Goal: Task Accomplishment & Management: Use online tool/utility

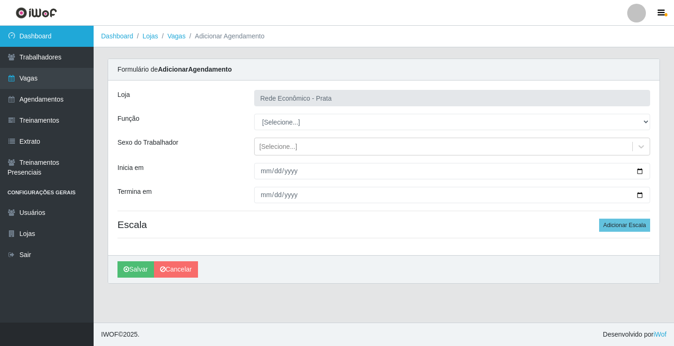
click at [31, 34] on link "Dashboard" at bounding box center [47, 36] width 94 height 21
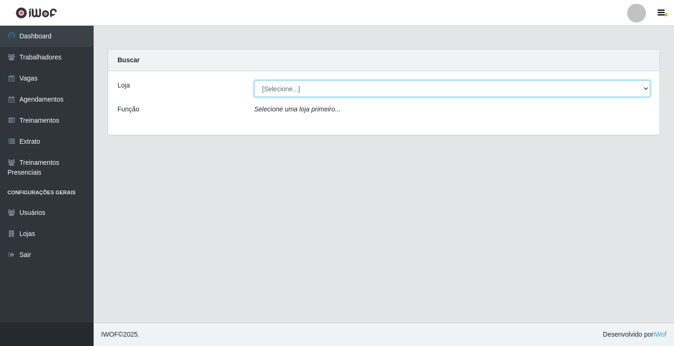
click at [649, 88] on select "[Selecione...] Rede Econômico - Prata" at bounding box center [452, 88] width 396 height 16
select select "192"
click at [254, 80] on select "[Selecione...] Rede Econômico - Prata" at bounding box center [452, 88] width 396 height 16
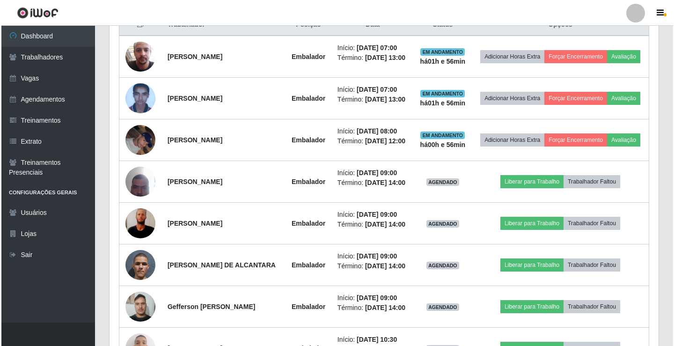
scroll to position [468, 0]
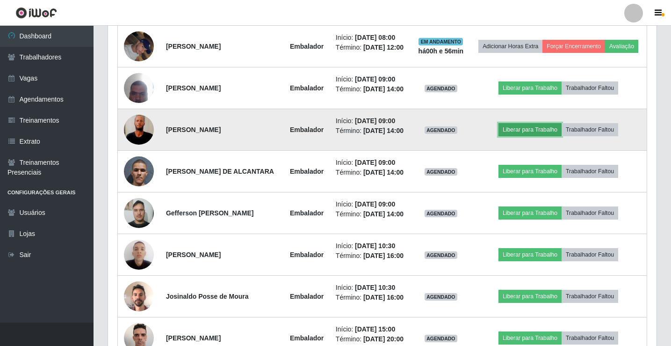
click at [533, 136] on button "Liberar para Trabalho" at bounding box center [530, 129] width 63 height 13
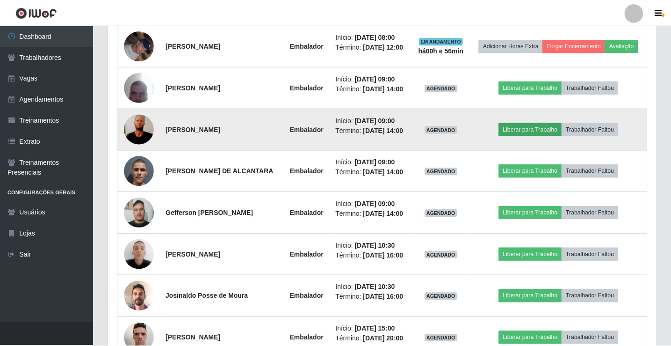
scroll to position [194, 544]
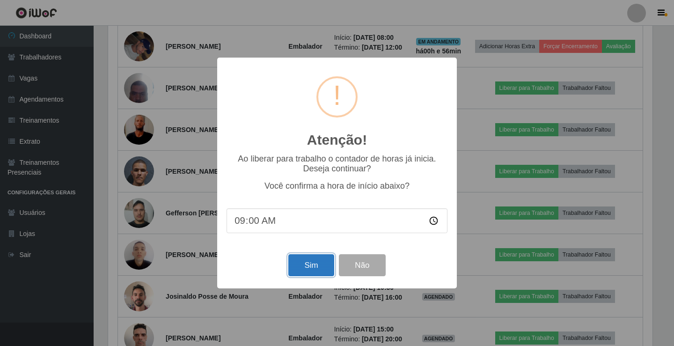
click at [314, 271] on button "Sim" at bounding box center [310, 265] width 45 height 22
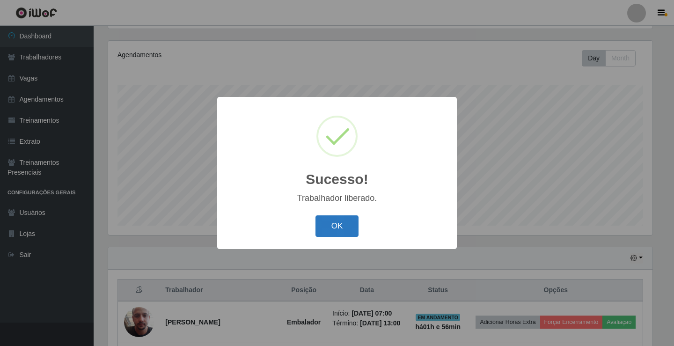
click at [323, 232] on button "OK" at bounding box center [337, 226] width 44 height 22
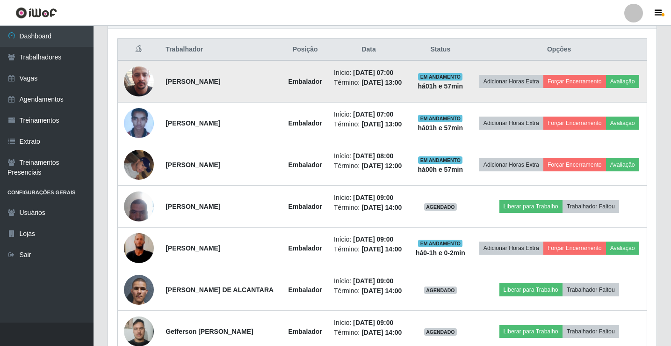
scroll to position [371, 0]
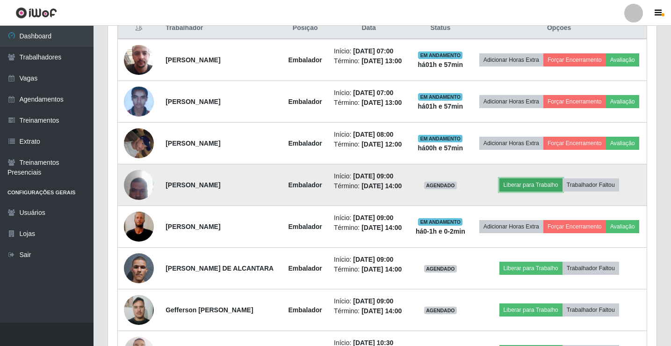
click at [546, 191] on button "Liberar para Trabalho" at bounding box center [531, 184] width 63 height 13
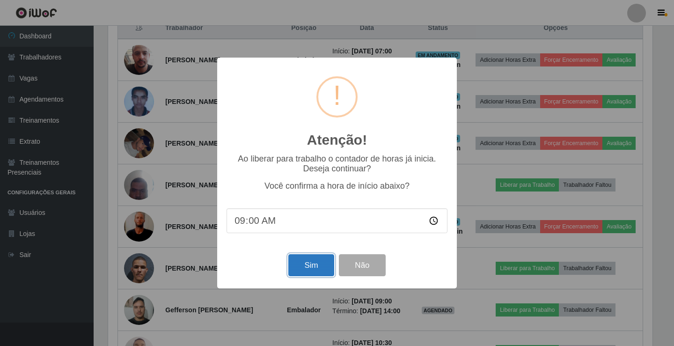
click at [320, 264] on button "Sim" at bounding box center [310, 265] width 45 height 22
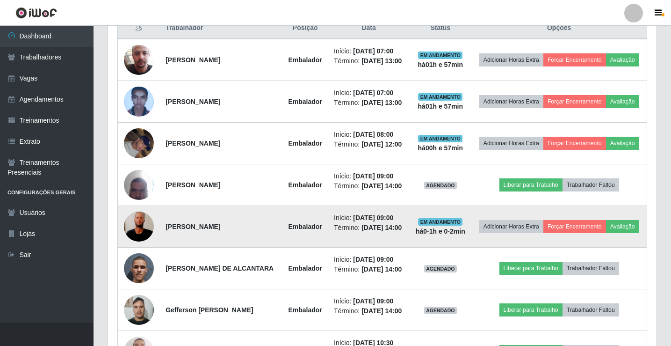
scroll to position [0, 0]
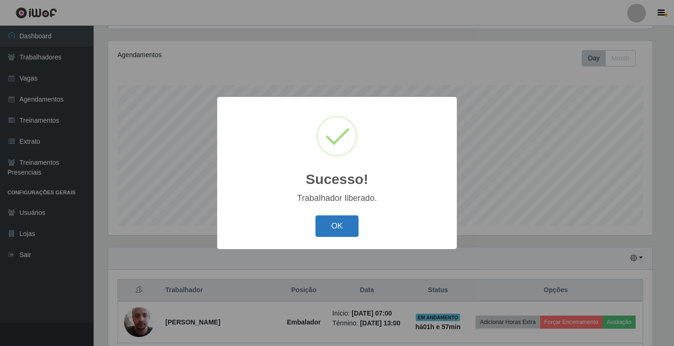
click at [339, 232] on button "OK" at bounding box center [337, 226] width 44 height 22
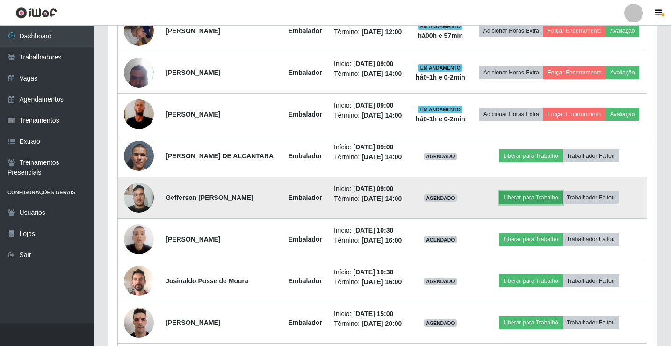
click at [539, 204] on button "Liberar para Trabalho" at bounding box center [531, 197] width 63 height 13
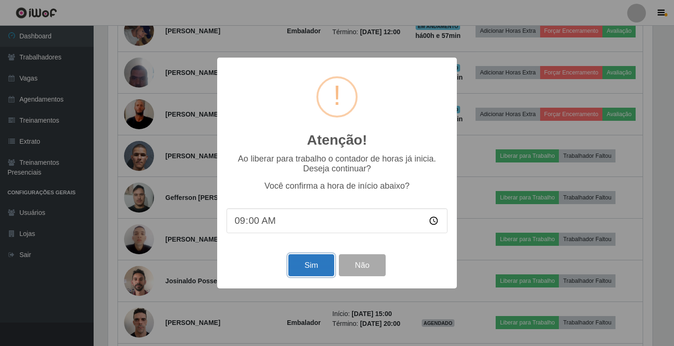
click at [302, 262] on button "Sim" at bounding box center [310, 265] width 45 height 22
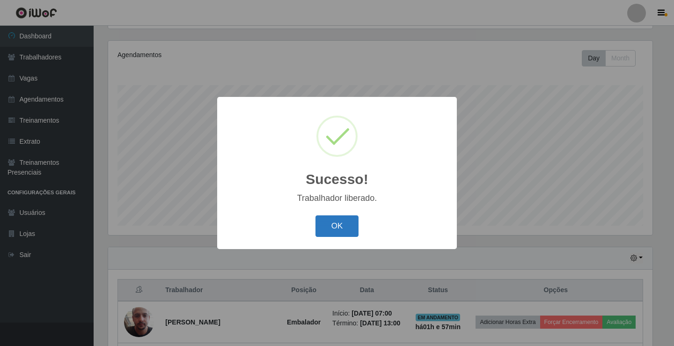
click at [325, 230] on button "OK" at bounding box center [337, 226] width 44 height 22
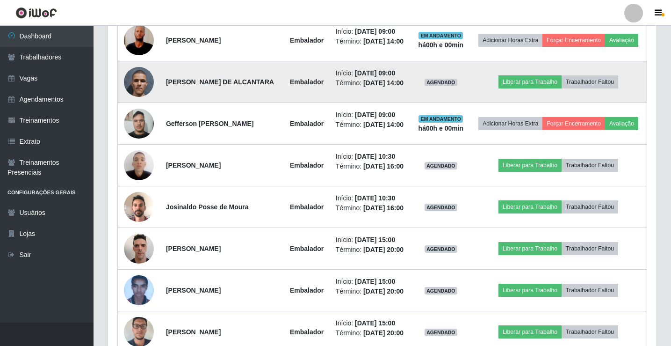
scroll to position [558, 0]
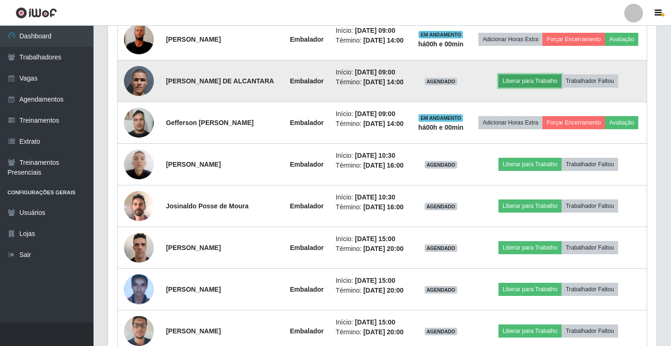
click at [522, 88] on button "Liberar para Trabalho" at bounding box center [530, 80] width 63 height 13
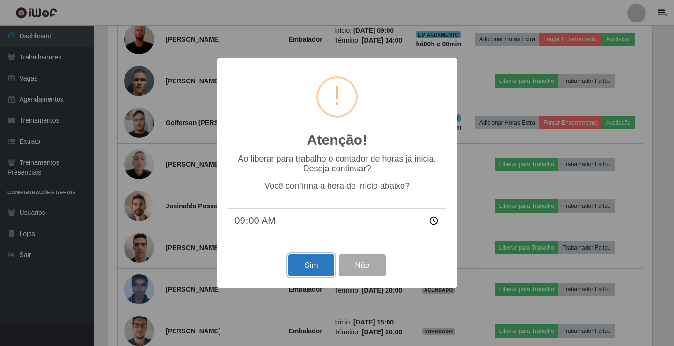
click at [321, 260] on button "Sim" at bounding box center [310, 265] width 45 height 22
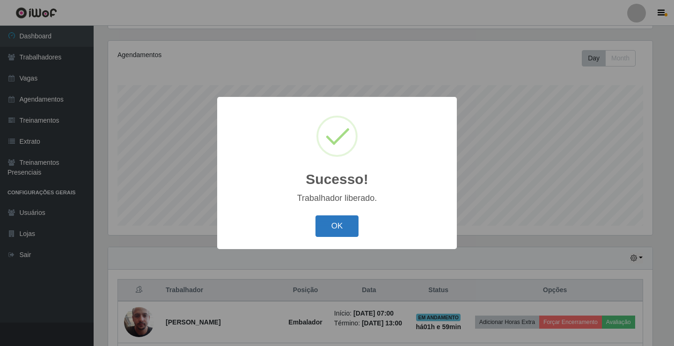
click at [349, 223] on button "OK" at bounding box center [337, 226] width 44 height 22
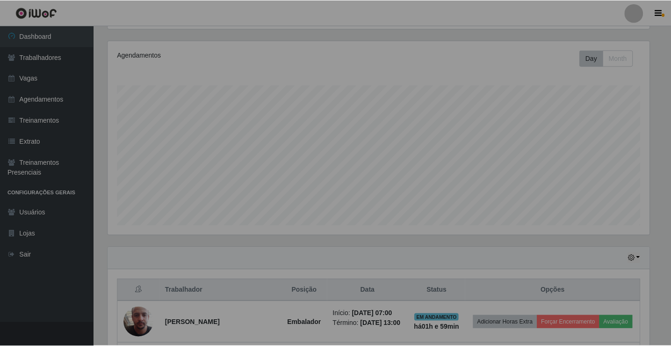
scroll to position [194, 549]
